Goal: Task Accomplishment & Management: Manage account settings

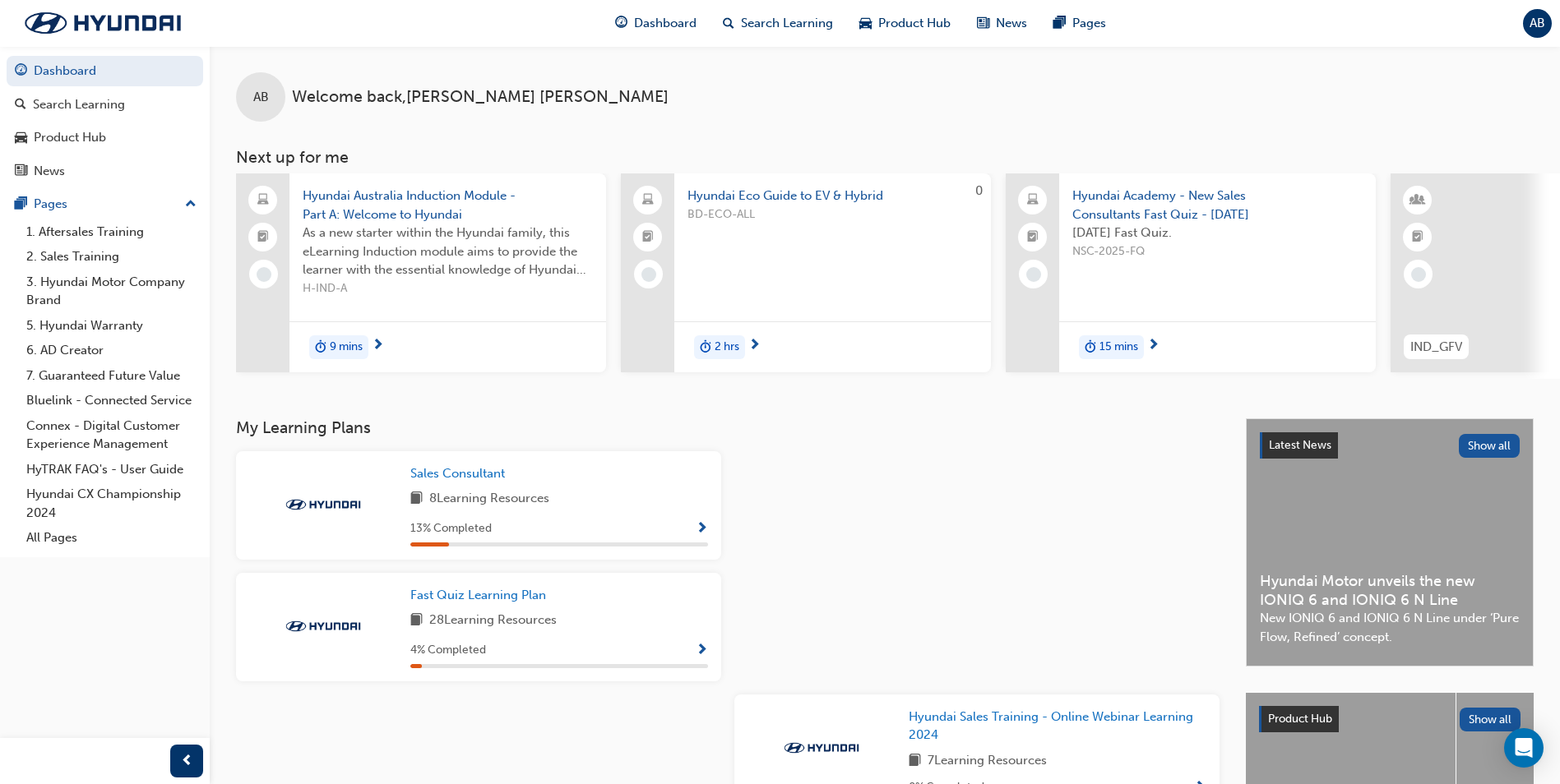
click at [1537, 28] on span "AB" at bounding box center [1538, 23] width 16 height 19
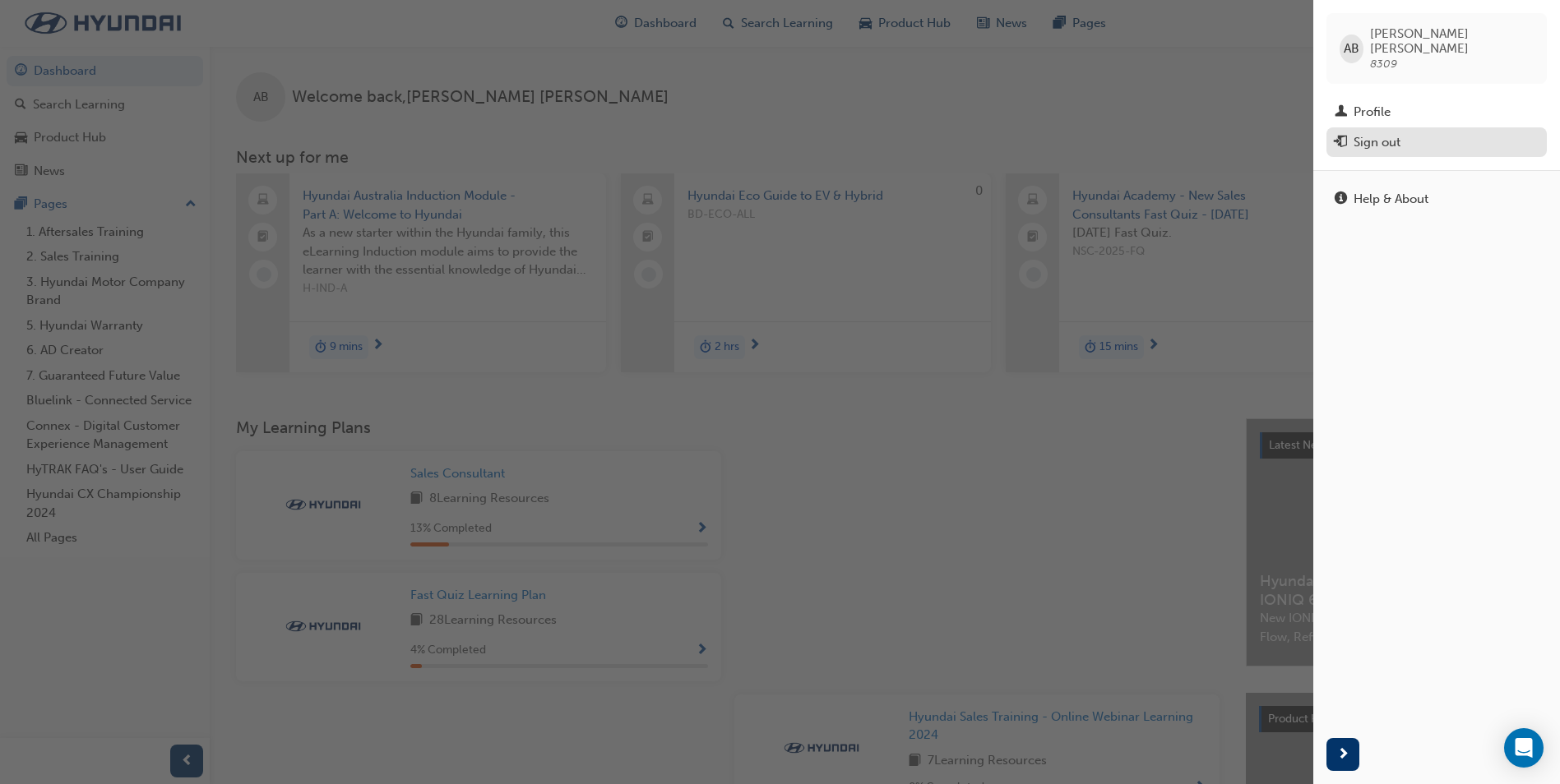
click at [1384, 133] on div "Sign out" at bounding box center [1377, 142] width 47 height 19
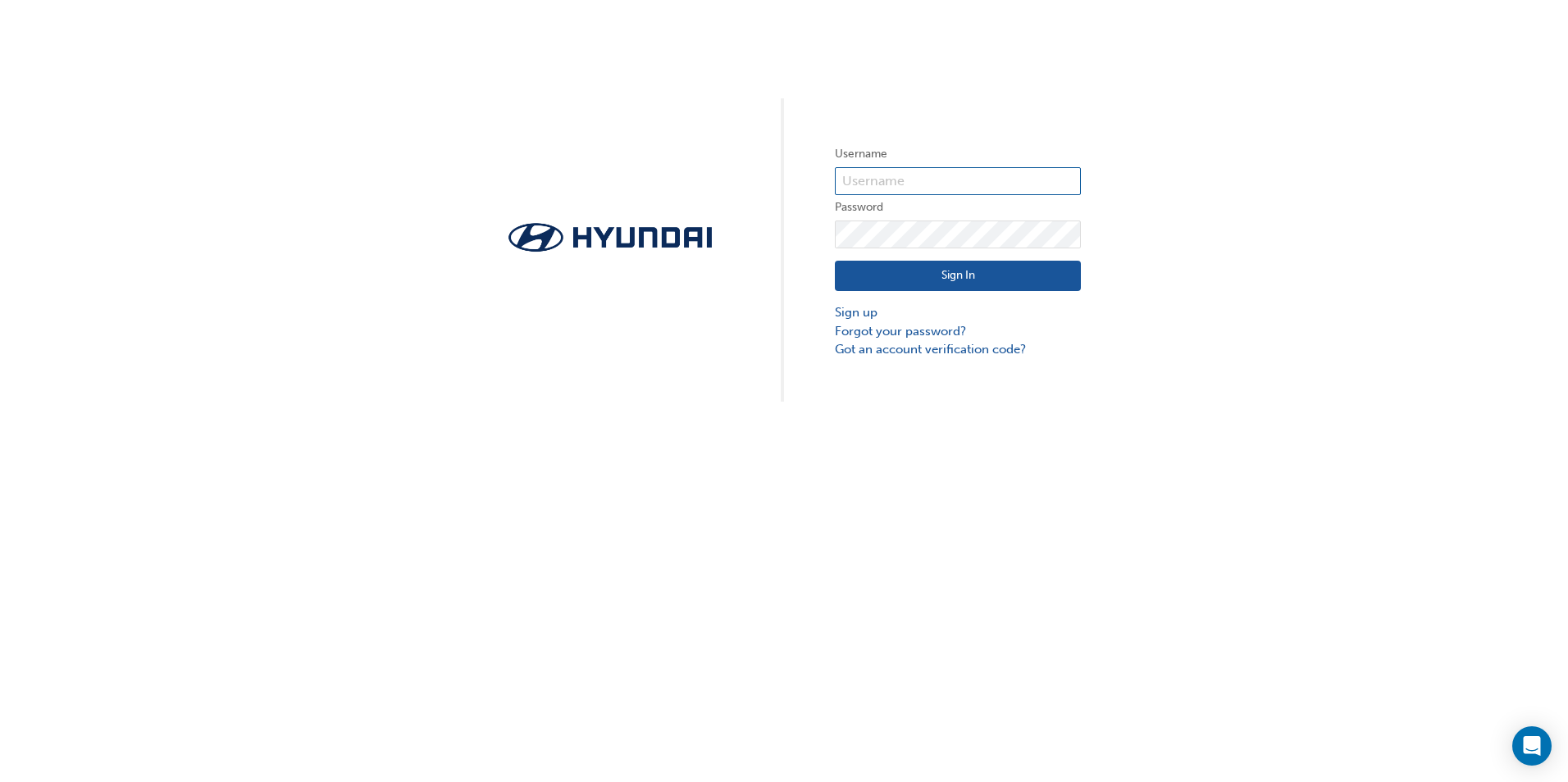
type input "8309"
click at [852, 288] on button "Sign In" at bounding box center [957, 276] width 246 height 31
